Goal: Information Seeking & Learning: Learn about a topic

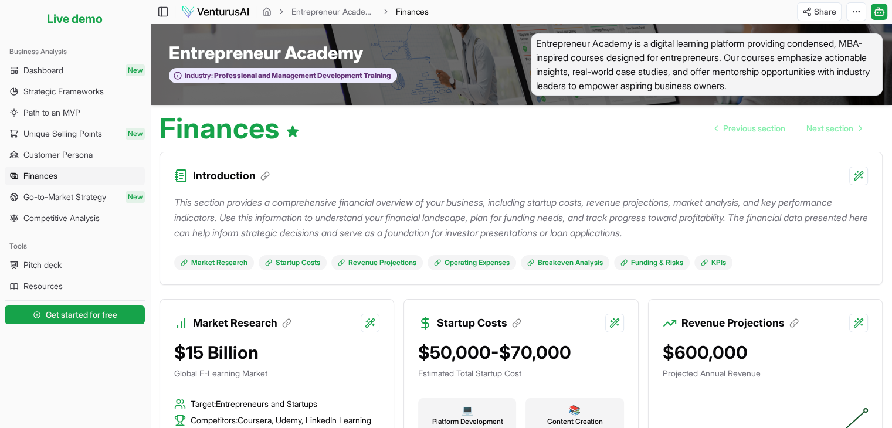
click at [189, 15] on img at bounding box center [215, 12] width 69 height 14
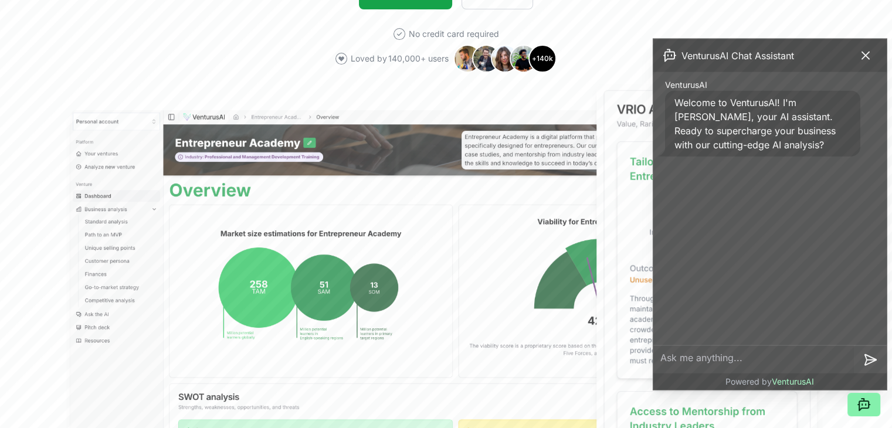
scroll to position [293, 0]
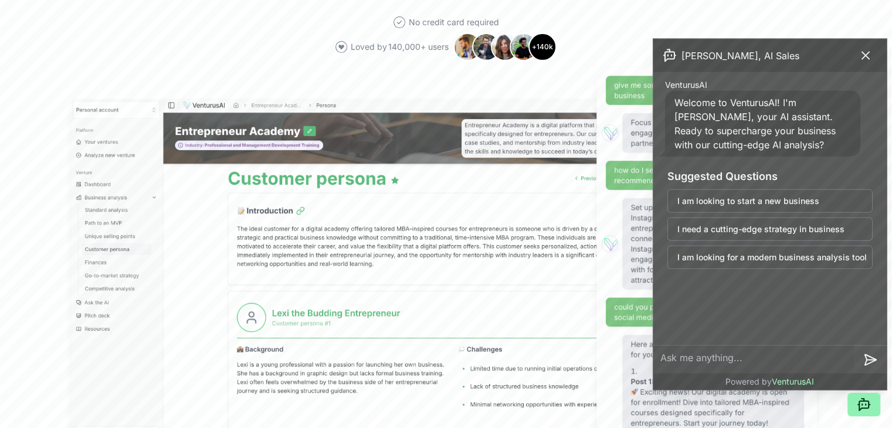
click at [868, 408] on icon at bounding box center [863, 405] width 9 height 9
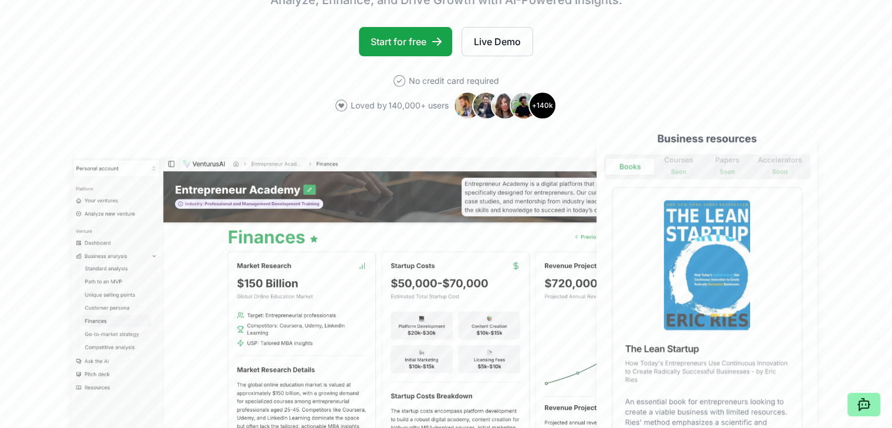
scroll to position [0, 0]
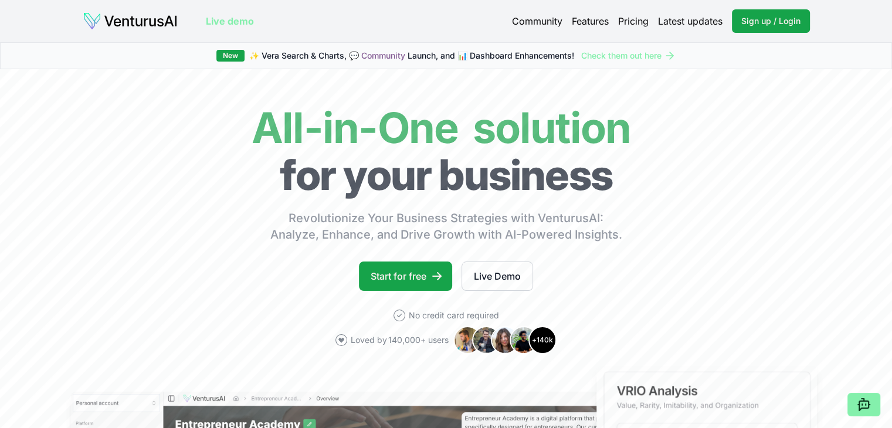
click at [634, 21] on link "Pricing" at bounding box center [633, 21] width 31 height 14
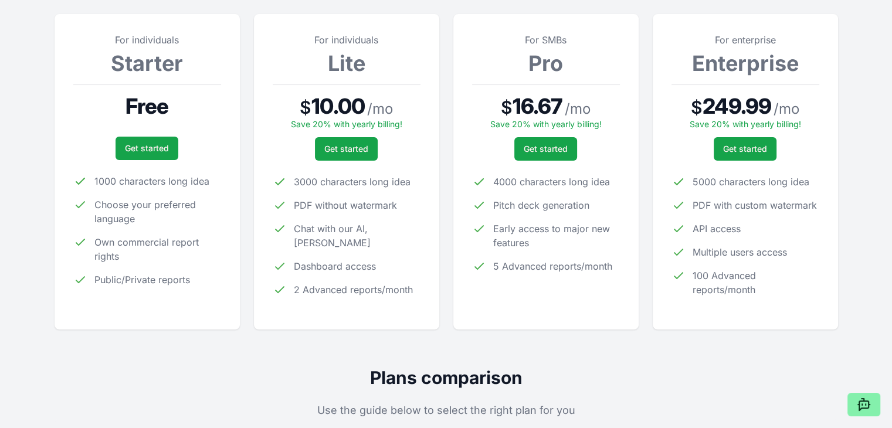
scroll to position [469, 0]
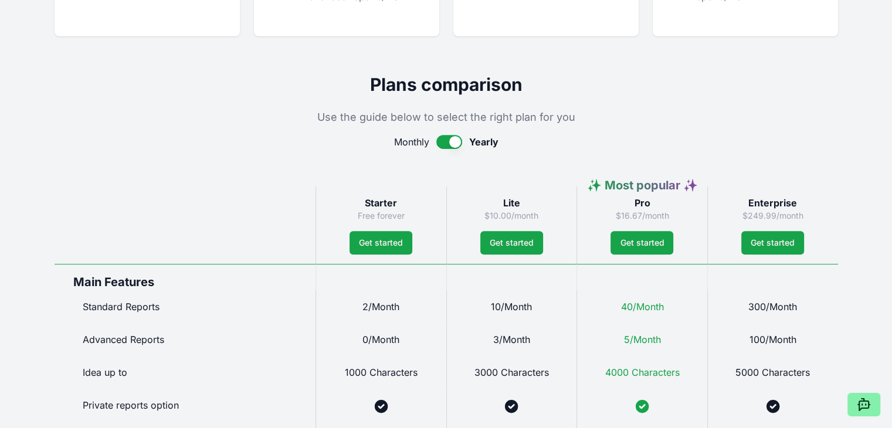
click at [648, 306] on span "40/Month" at bounding box center [642, 307] width 43 height 12
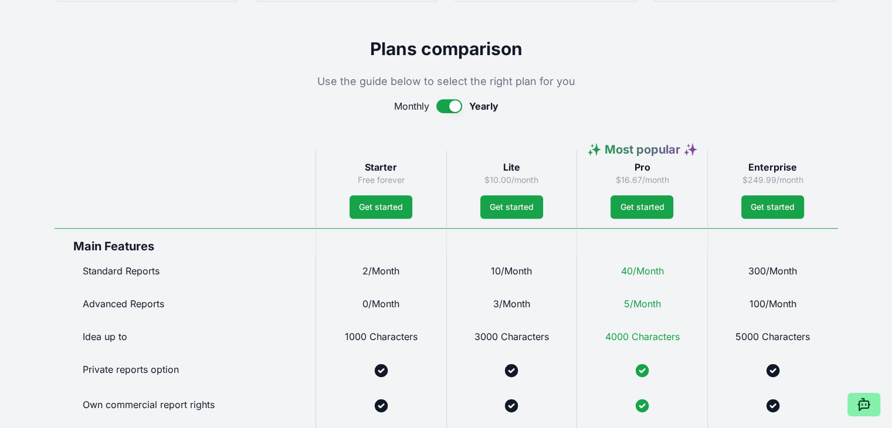
scroll to position [681, 0]
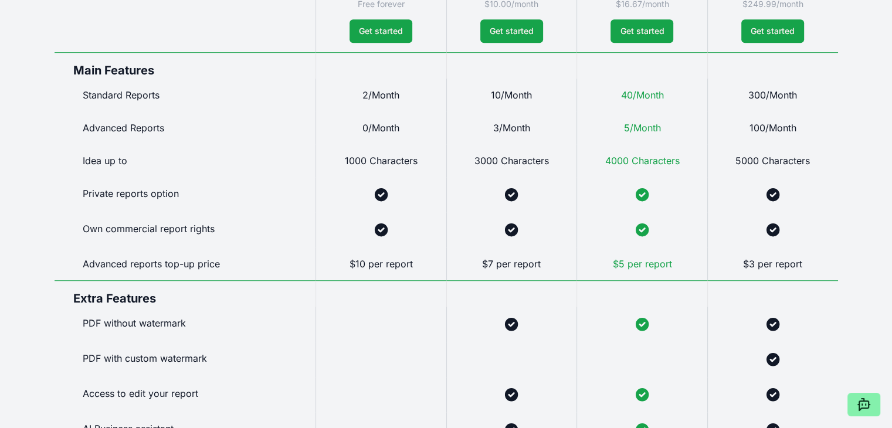
click at [395, 315] on div at bounding box center [381, 324] width 131 height 35
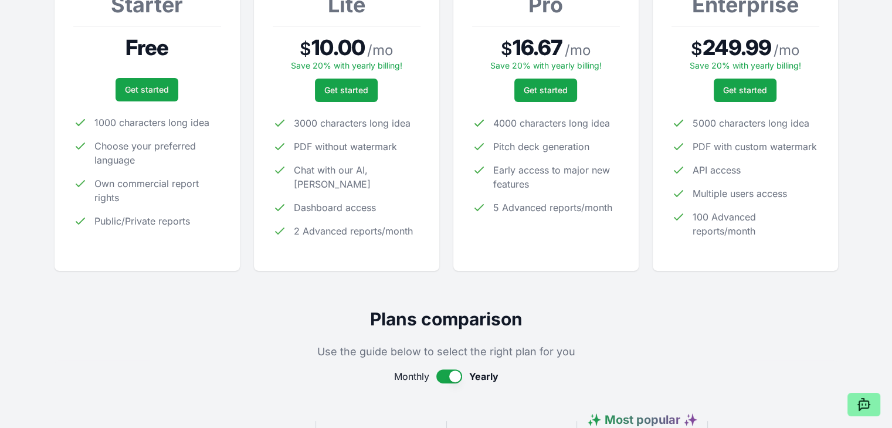
scroll to position [0, 0]
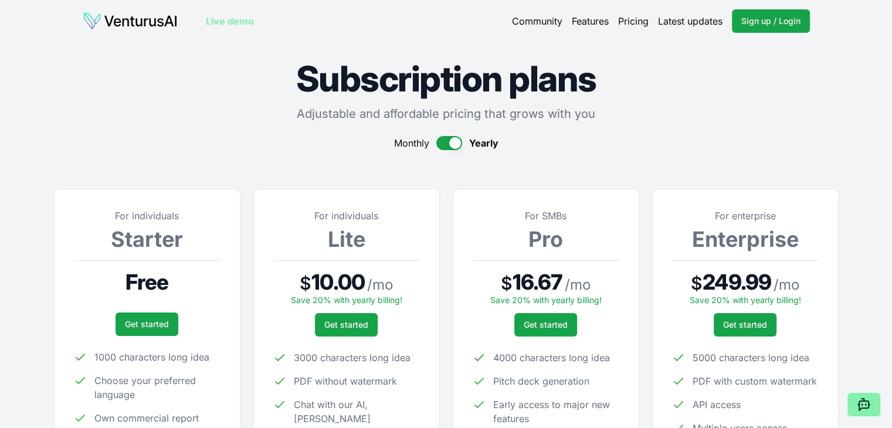
click at [528, 26] on link "Community" at bounding box center [537, 21] width 50 height 14
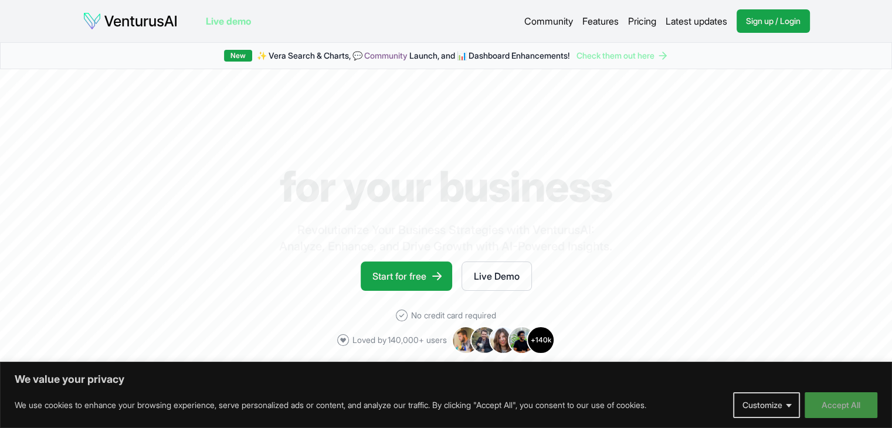
click at [836, 399] on button "Accept All" at bounding box center [841, 405] width 73 height 26
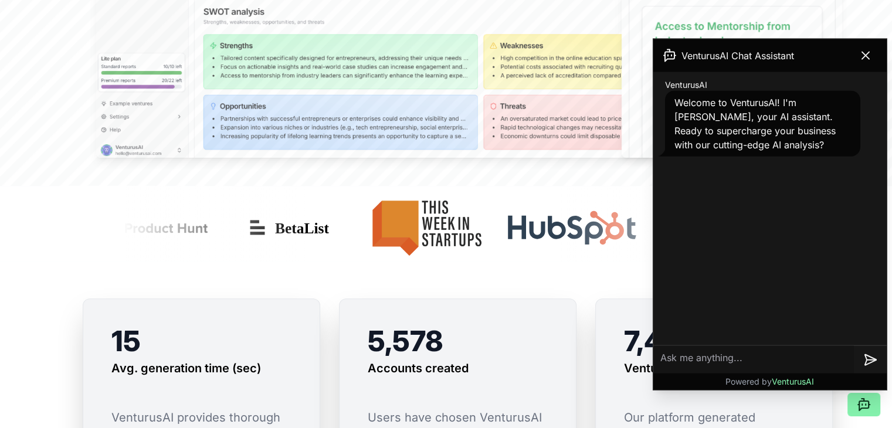
scroll to position [880, 0]
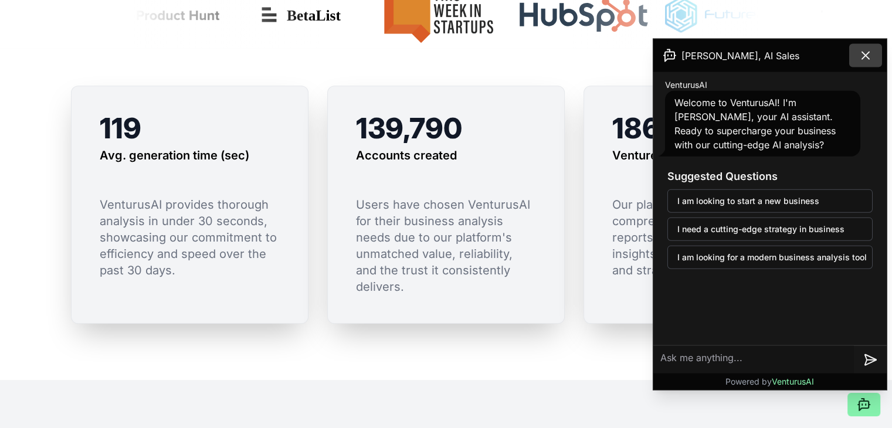
click at [862, 57] on icon at bounding box center [866, 56] width 14 height 14
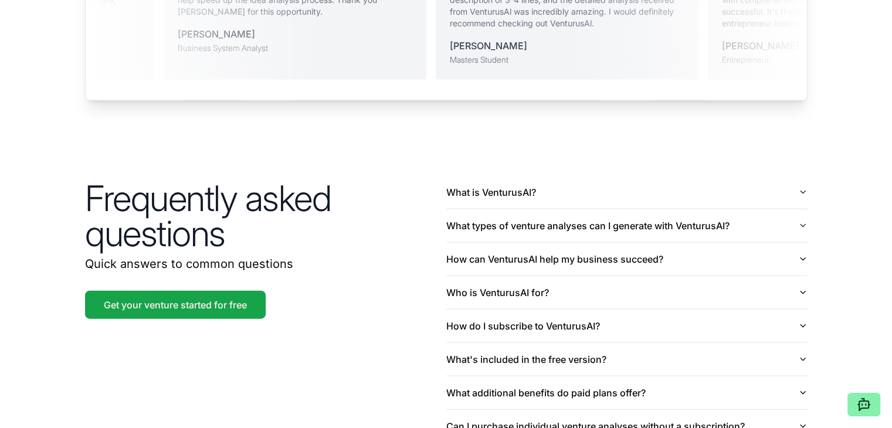
scroll to position [2609, 0]
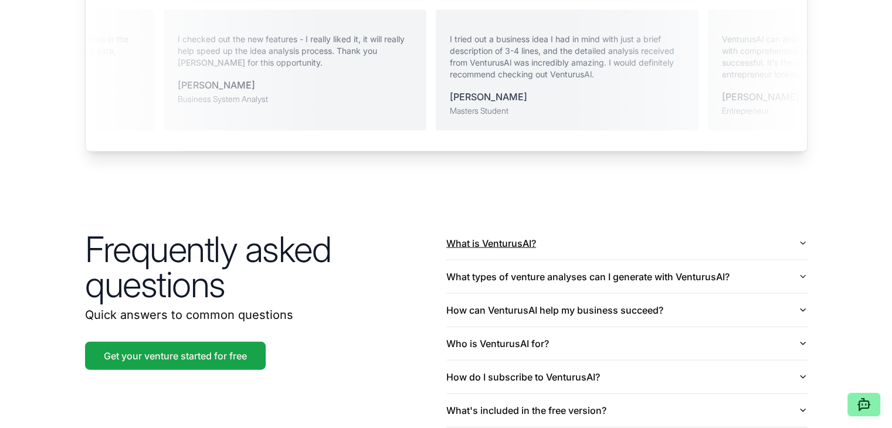
click at [542, 227] on button "What is VenturusAI?" at bounding box center [626, 243] width 361 height 33
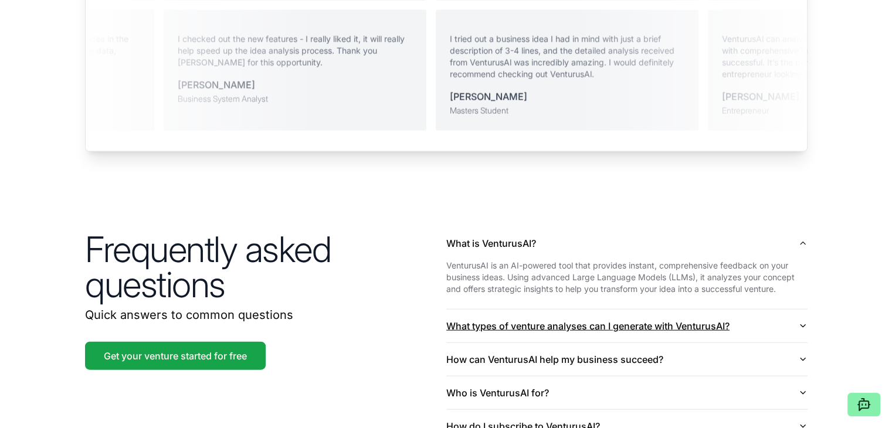
click at [514, 310] on button "What types of venture analyses can I generate with VenturusAI?" at bounding box center [626, 326] width 361 height 33
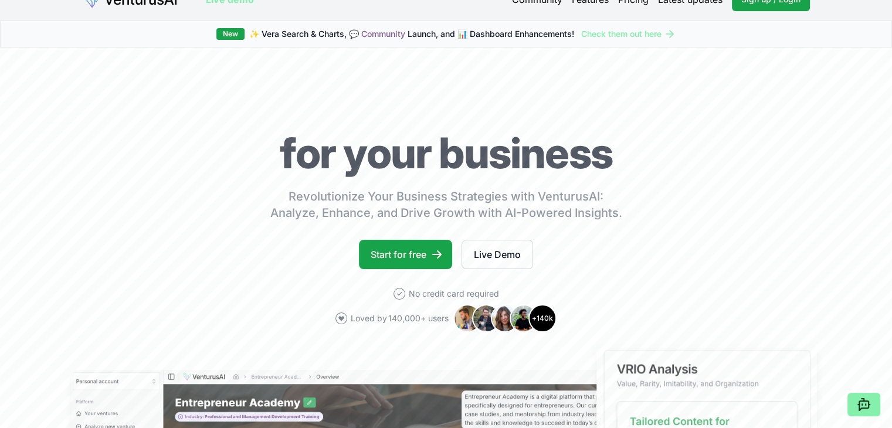
scroll to position [0, 0]
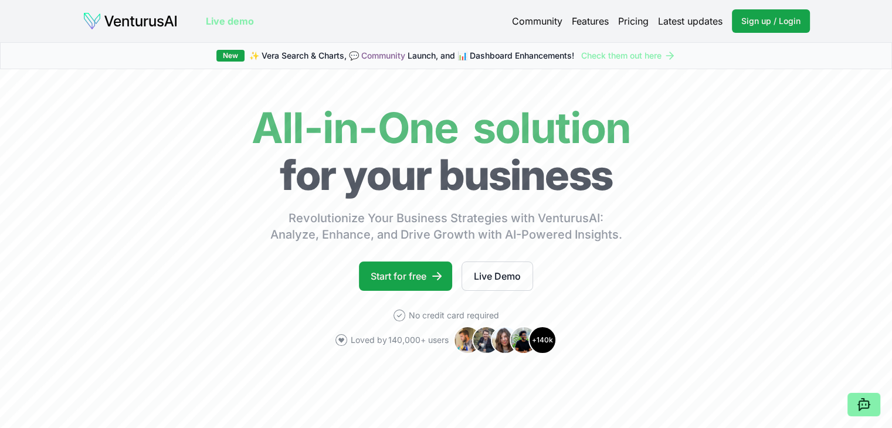
click at [588, 22] on link "Features" at bounding box center [590, 21] width 37 height 14
